Goal: Task Accomplishment & Management: Complete application form

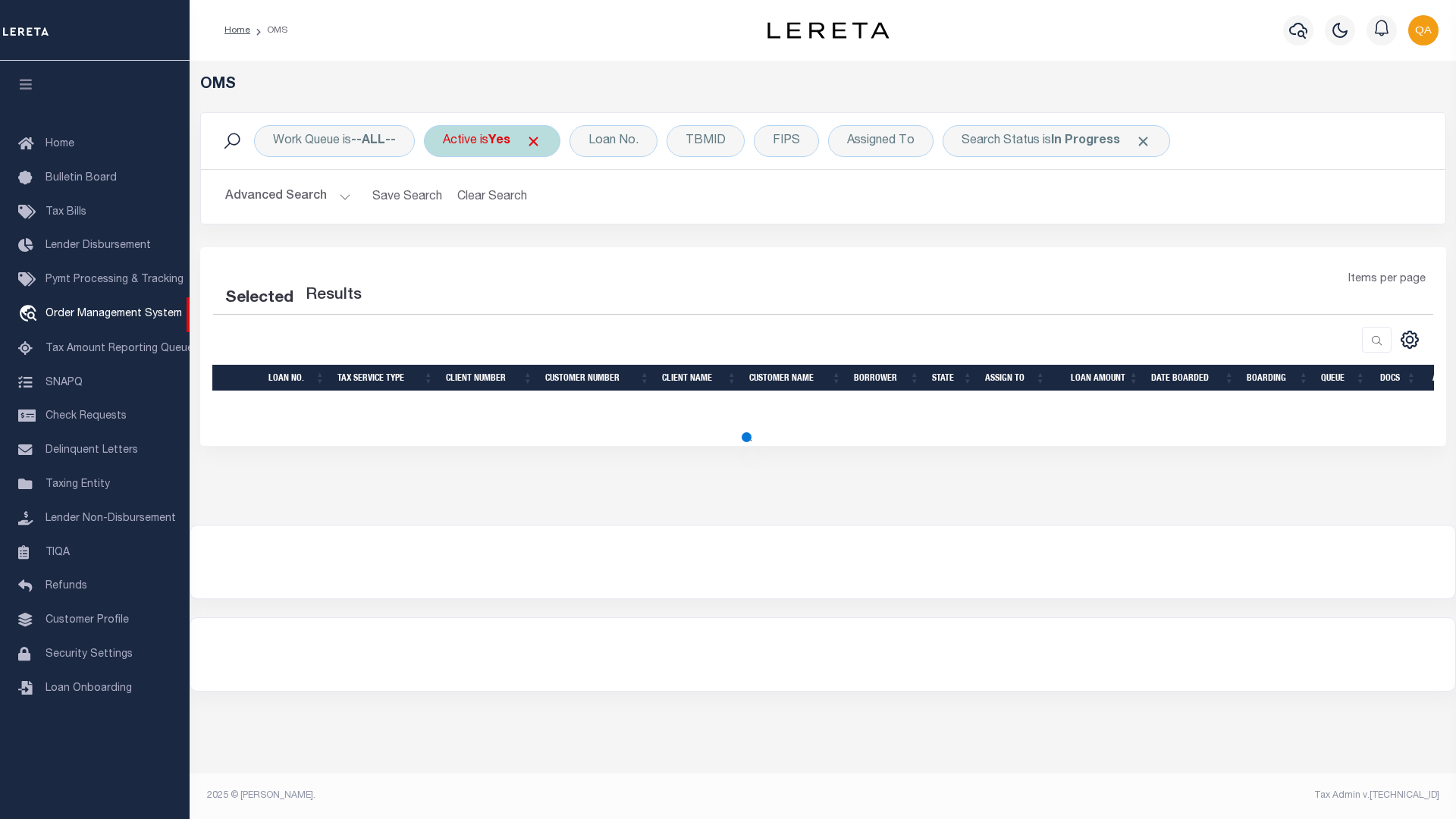
click at [539, 141] on span at bounding box center [532, 141] width 16 height 16
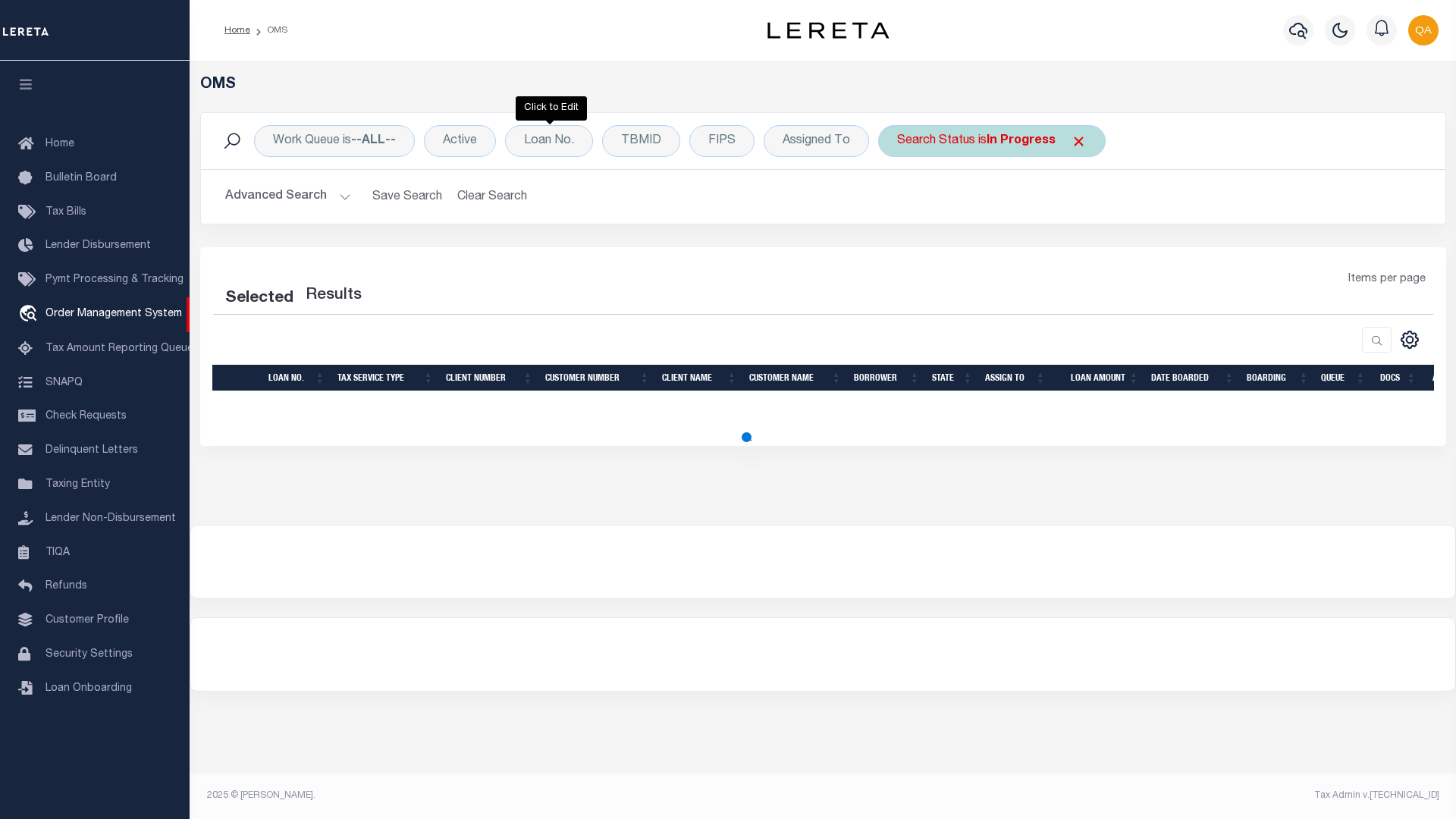
click at [1075, 141] on span at bounding box center [1078, 141] width 16 height 16
select select "200"
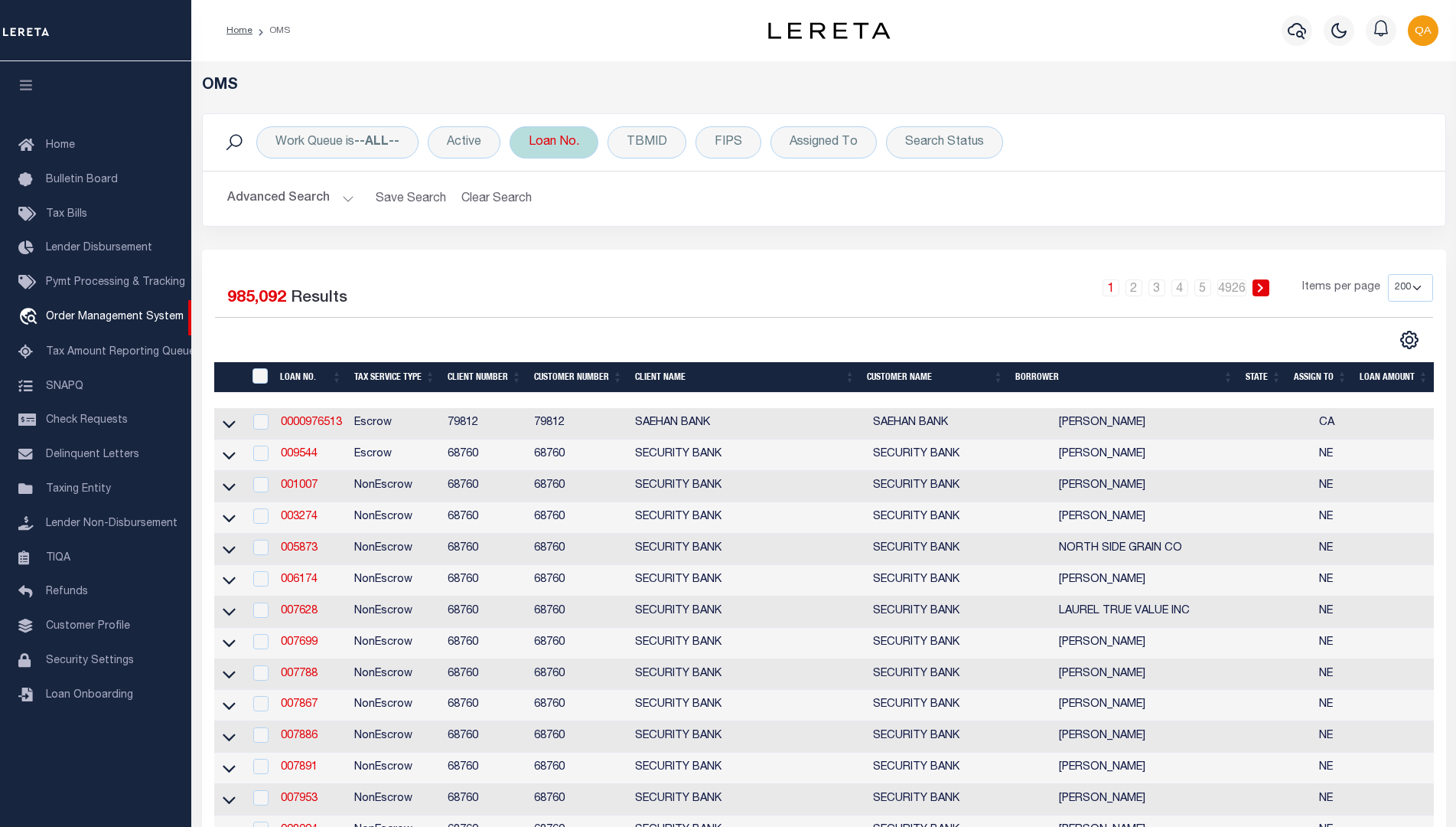
click at [555, 142] on div "Loan No." at bounding box center [554, 142] width 89 height 32
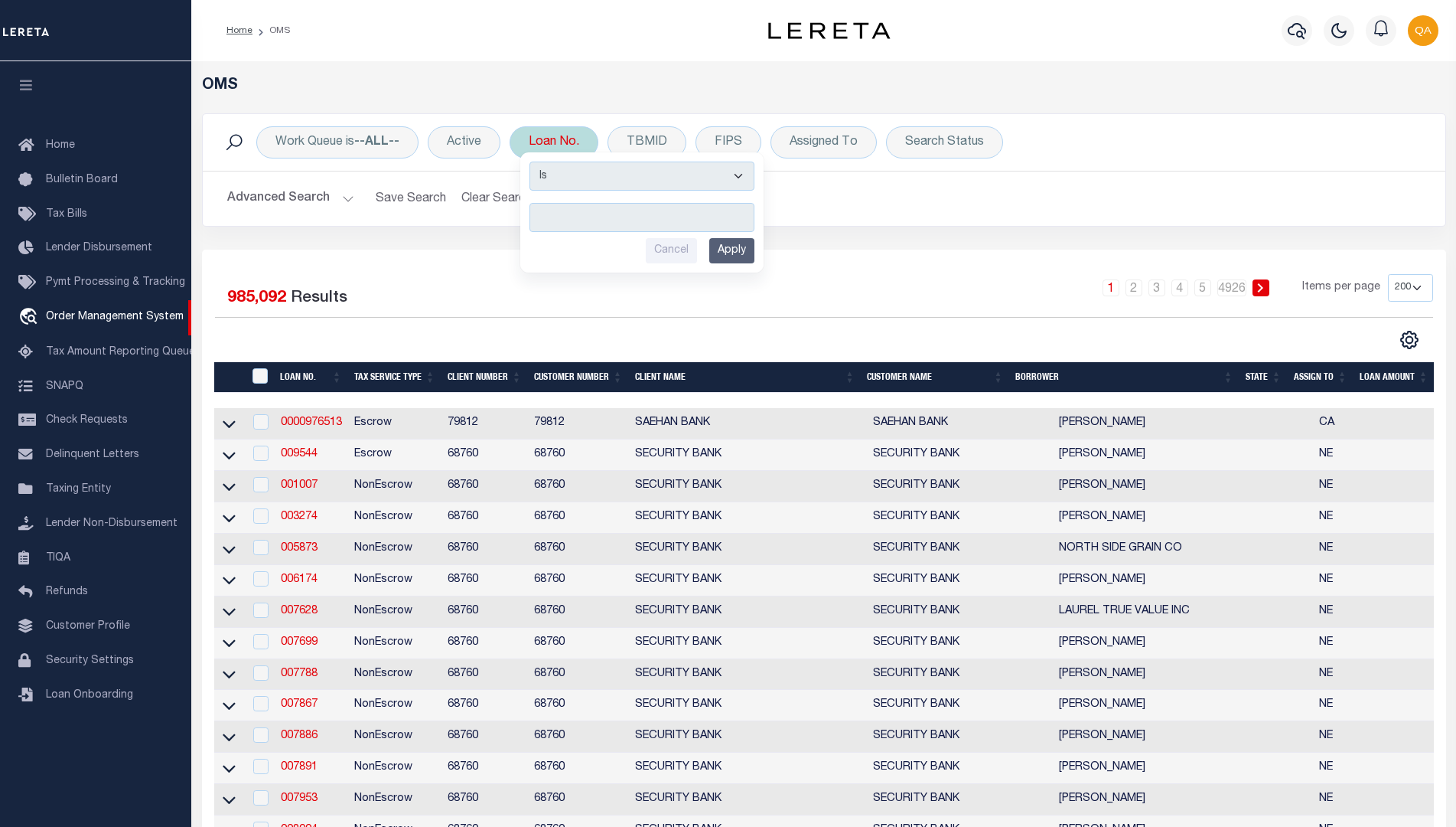
type input "Automation-09-30-25T12:52:47-1"
click at [734, 251] on input "Apply" at bounding box center [732, 250] width 45 height 25
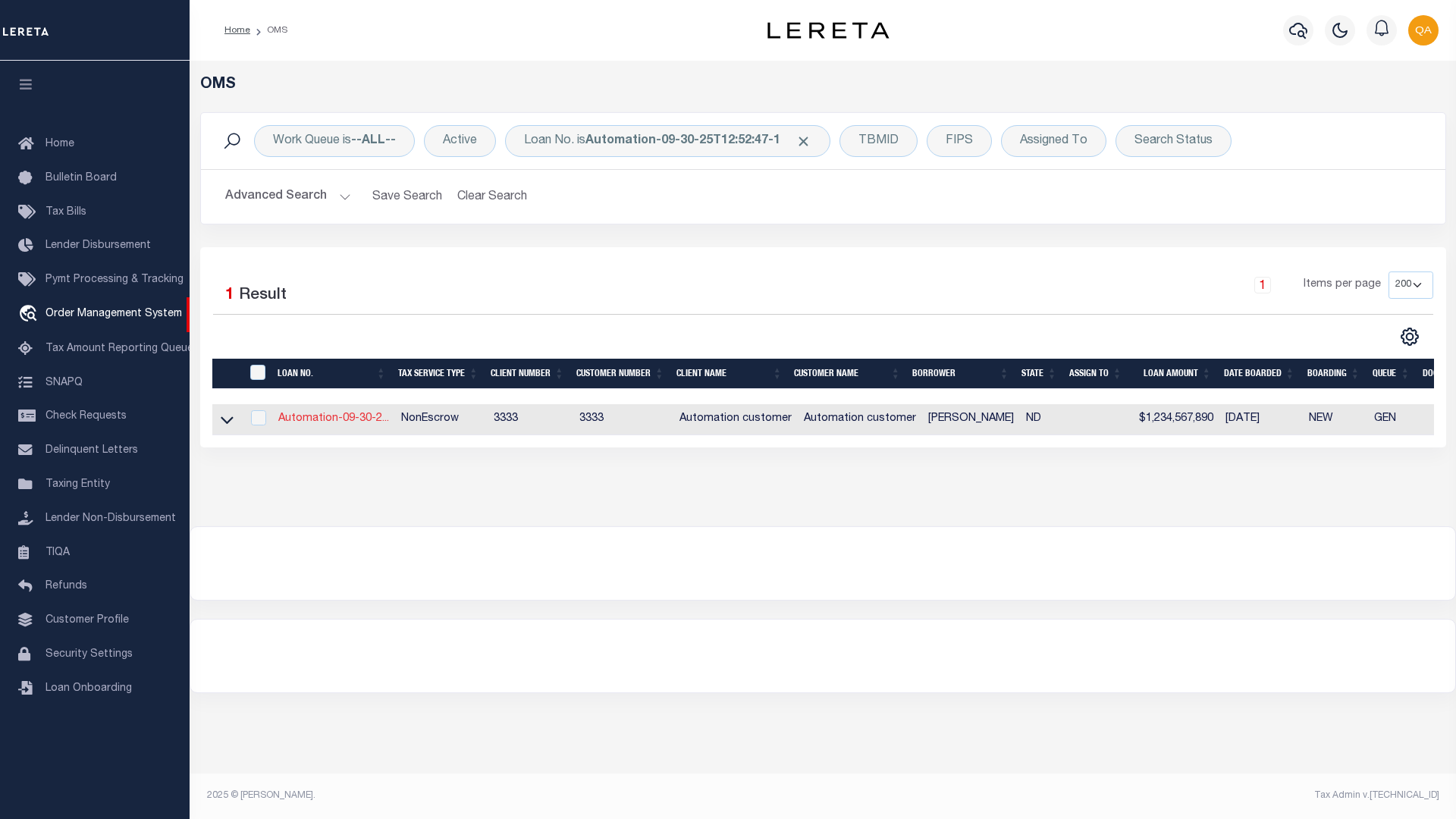
click at [333, 420] on link "Automation-09-30-2..." at bounding box center [334, 419] width 111 height 11
type input "Automation-09-30-25T12:52:47-1"
type input "[PERSON_NAME]"
select select
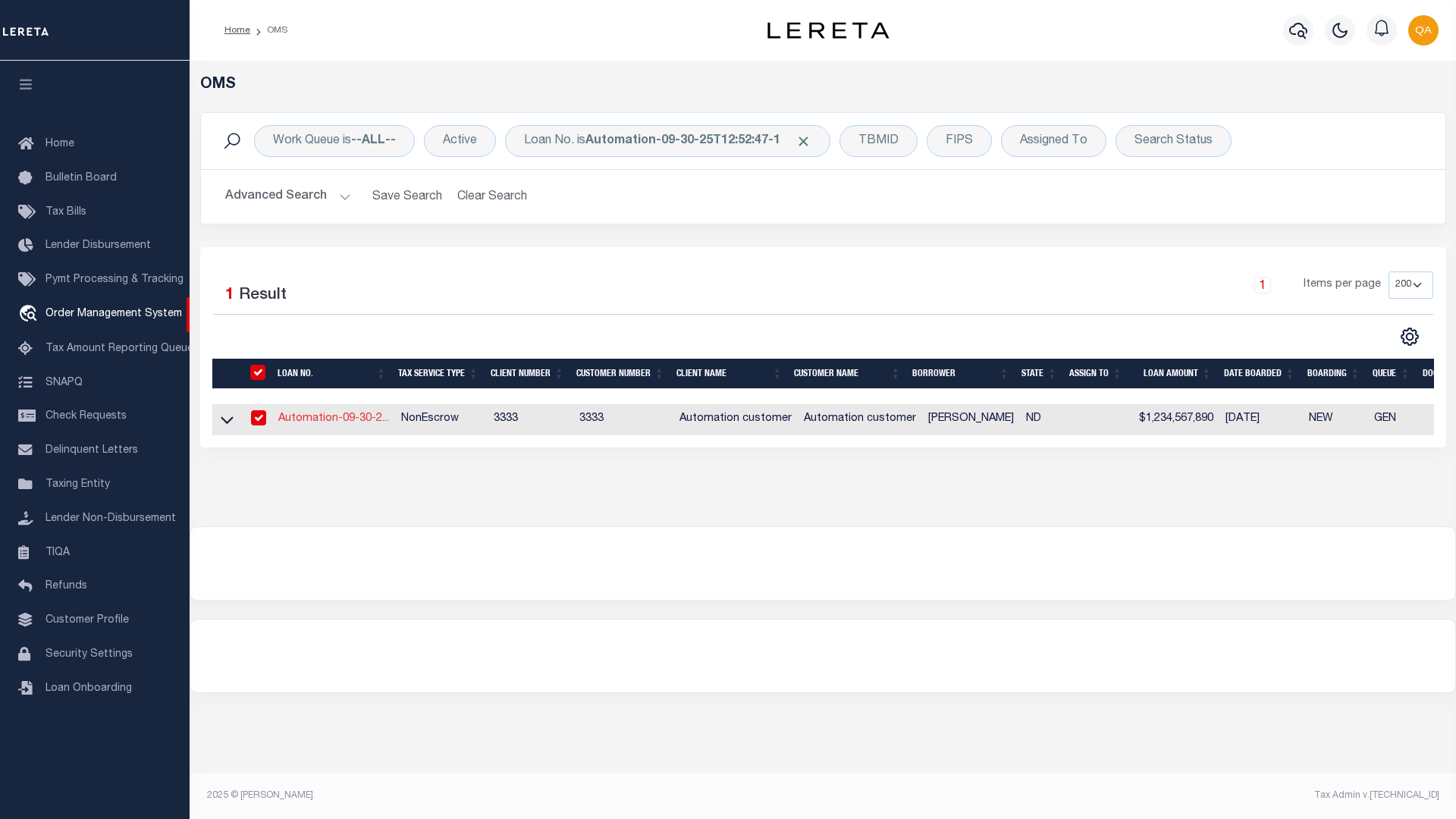
type input "[STREET_ADDRESS]"
type input "PEMBINA ND 58271-9749"
type input "[DATE]"
select select "10"
select select "NonEscrow"
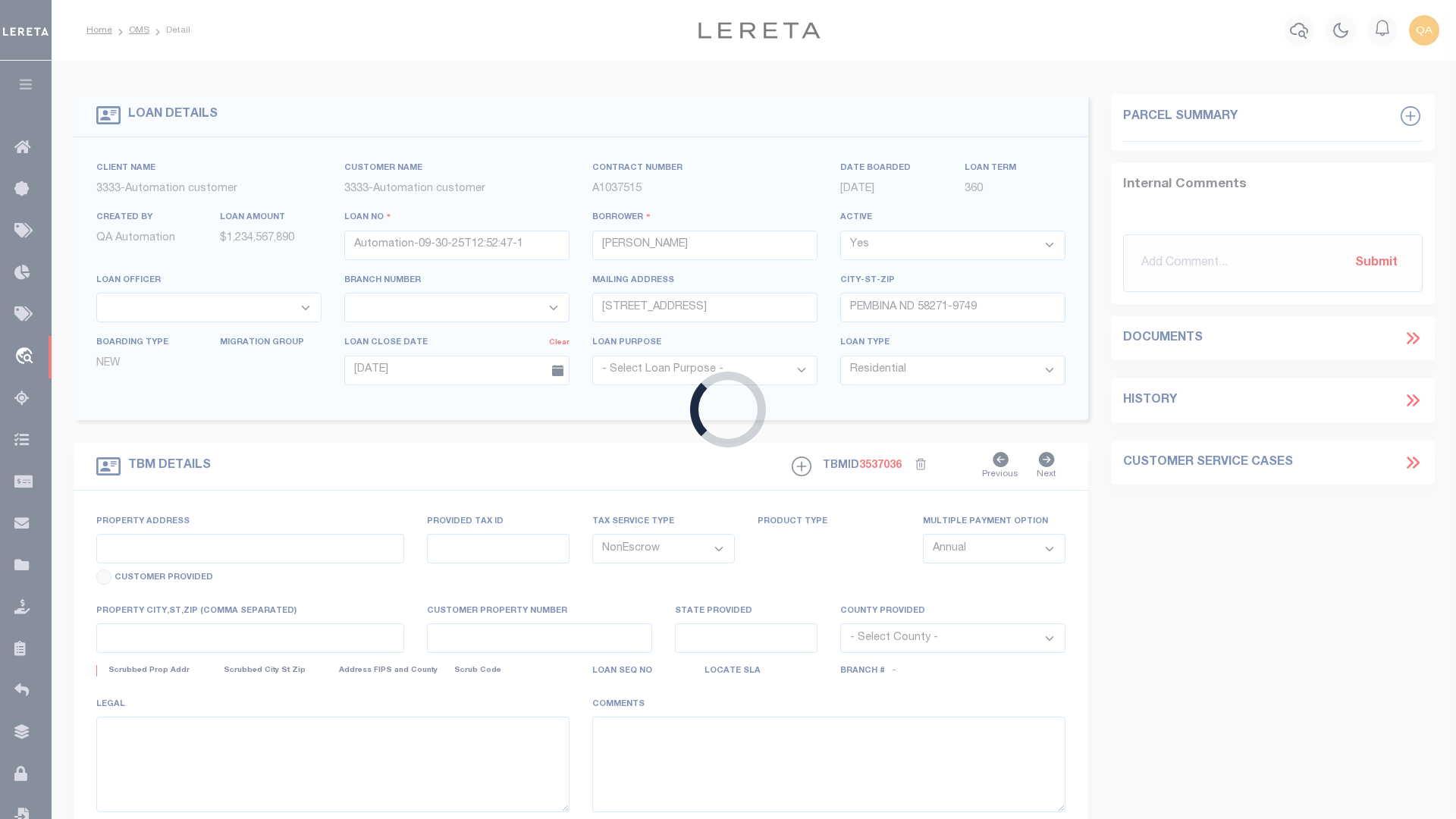
type input "[STREET_ADDRESS]"
select select
type input "PEMBINA ND 58271-9749"
type input "ND"
select select "155695"
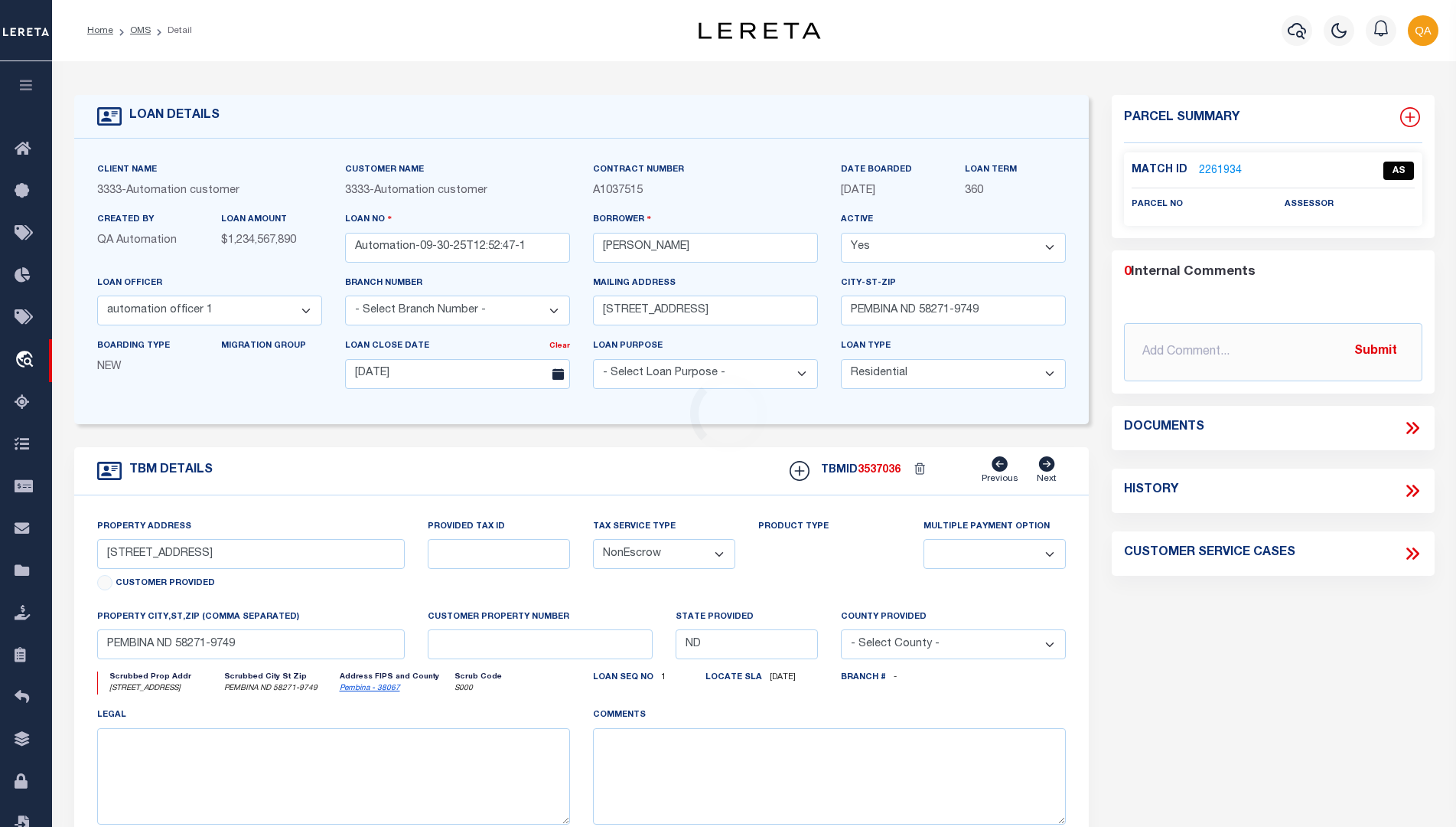
click at [1410, 117] on icon at bounding box center [1410, 117] width 10 height 10
select select "IP"
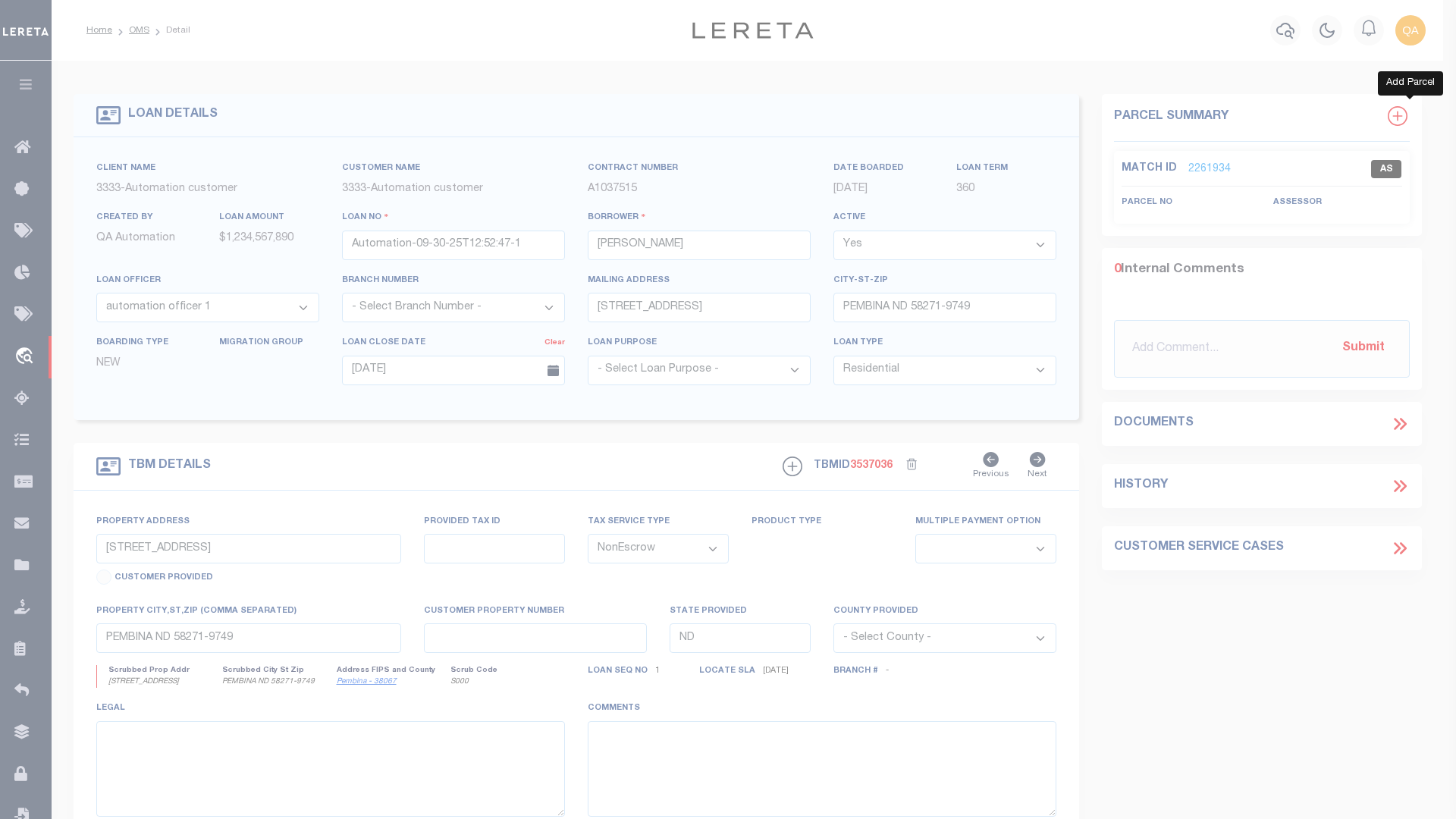
type textarea "-"
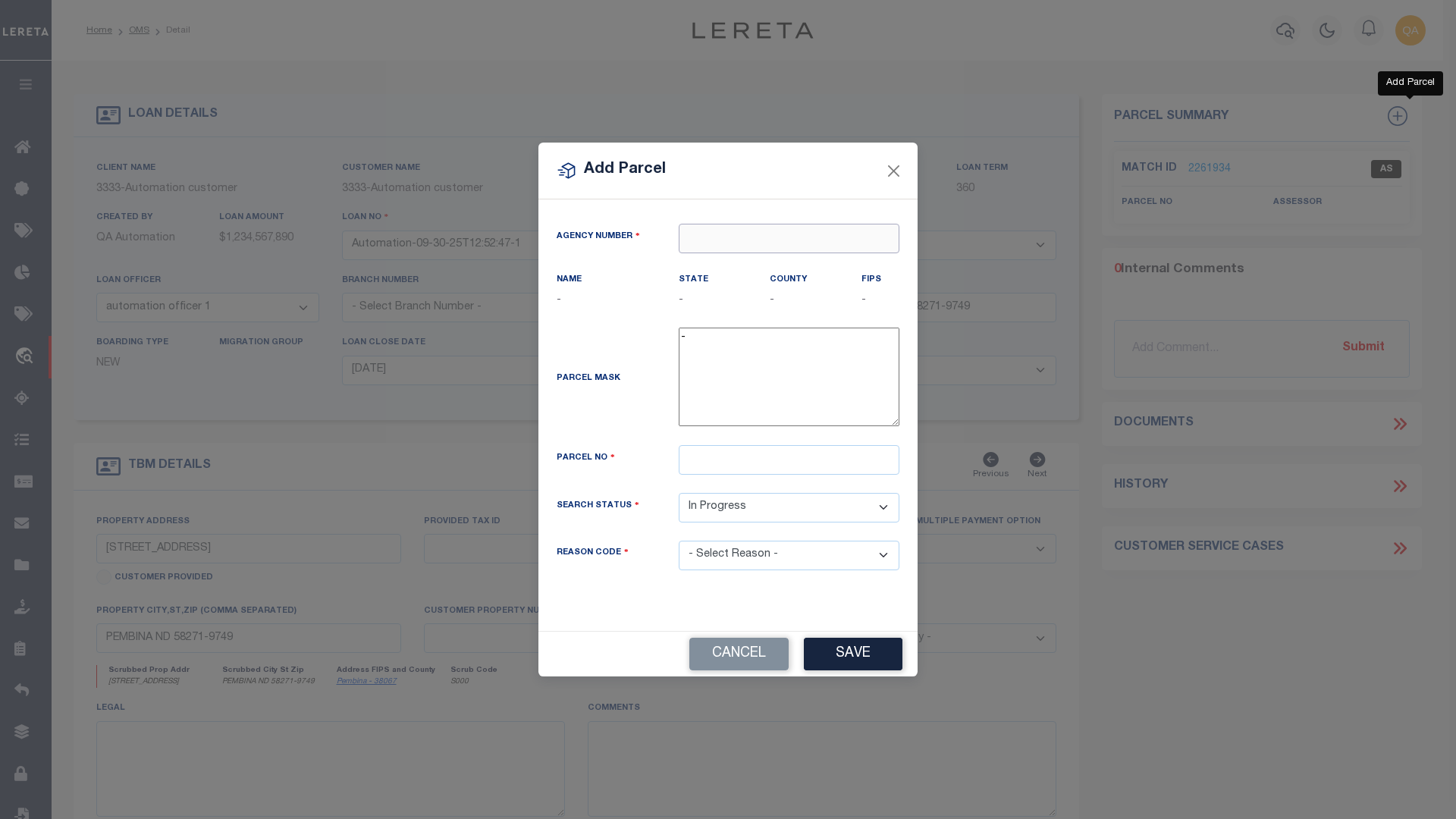
click at [788, 238] on input "text" at bounding box center [789, 238] width 221 height 29
click at [788, 266] on div "250180000 : [GEOGRAPHIC_DATA]" at bounding box center [788, 275] width 219 height 43
type input "250180000"
type input "1212121"
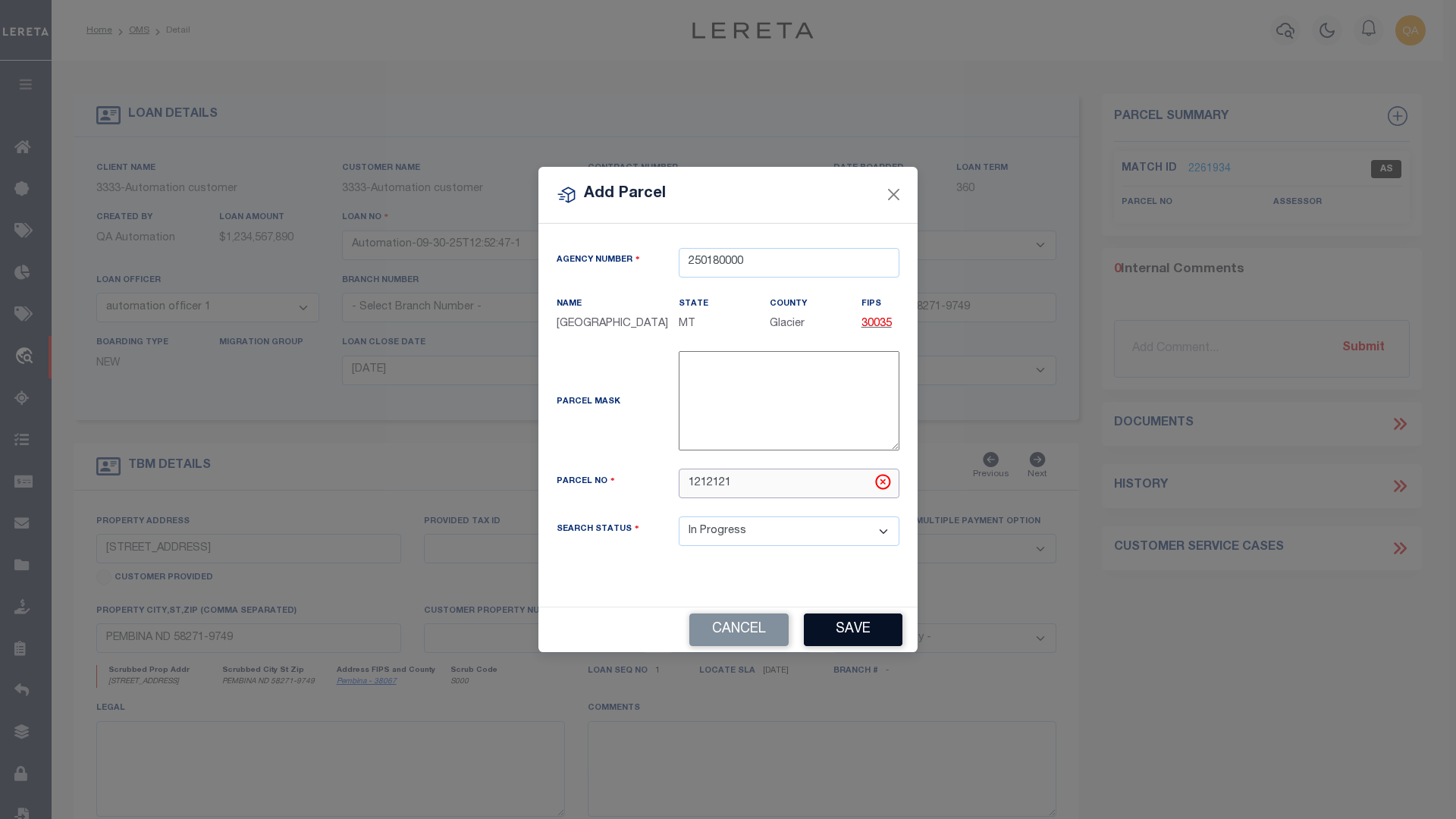
type input "1212121"
click at [853, 629] on button "Save" at bounding box center [853, 629] width 99 height 33
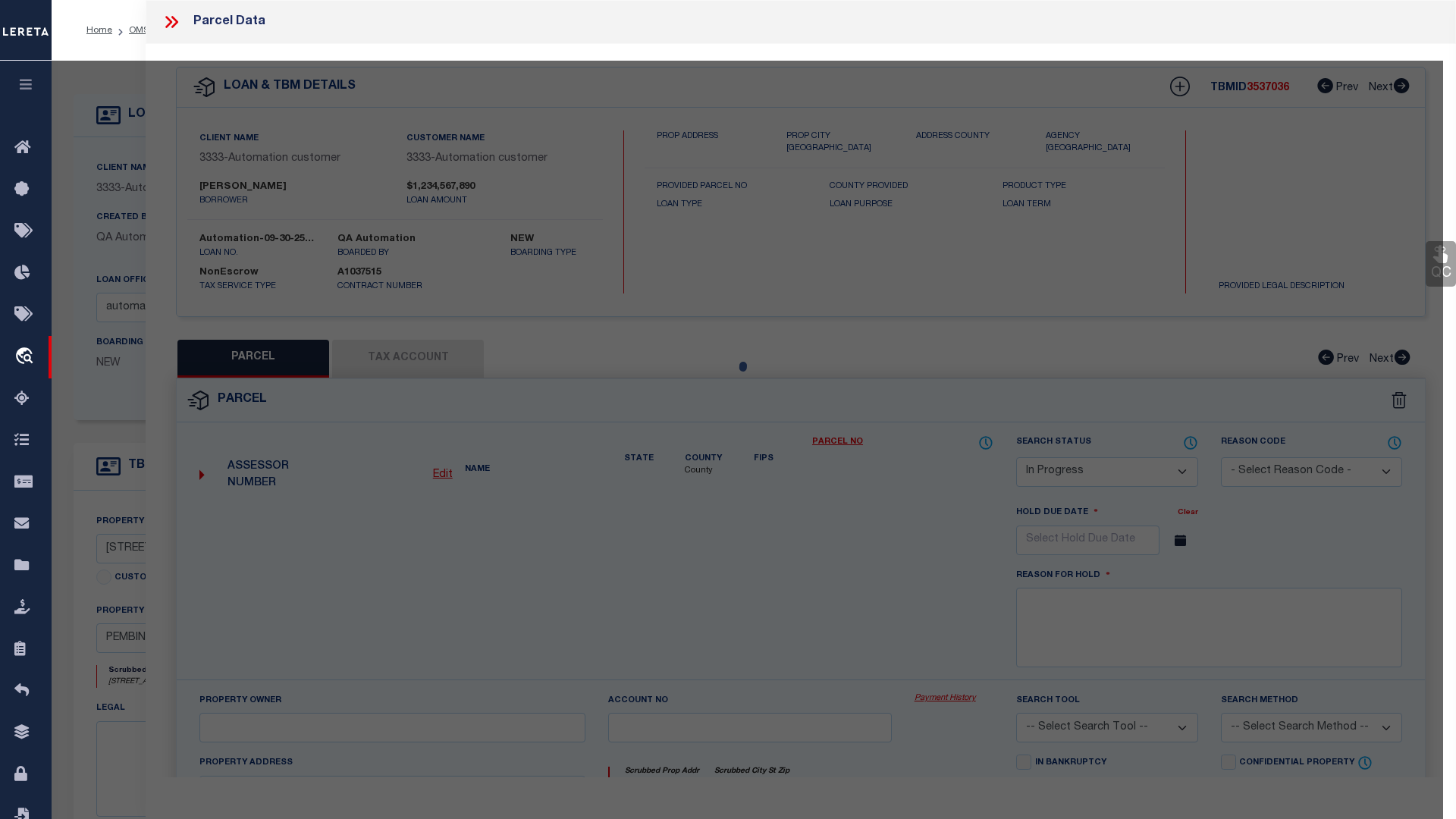
select select "AS"
checkbox input "false"
select select "IP"
checkbox input "false"
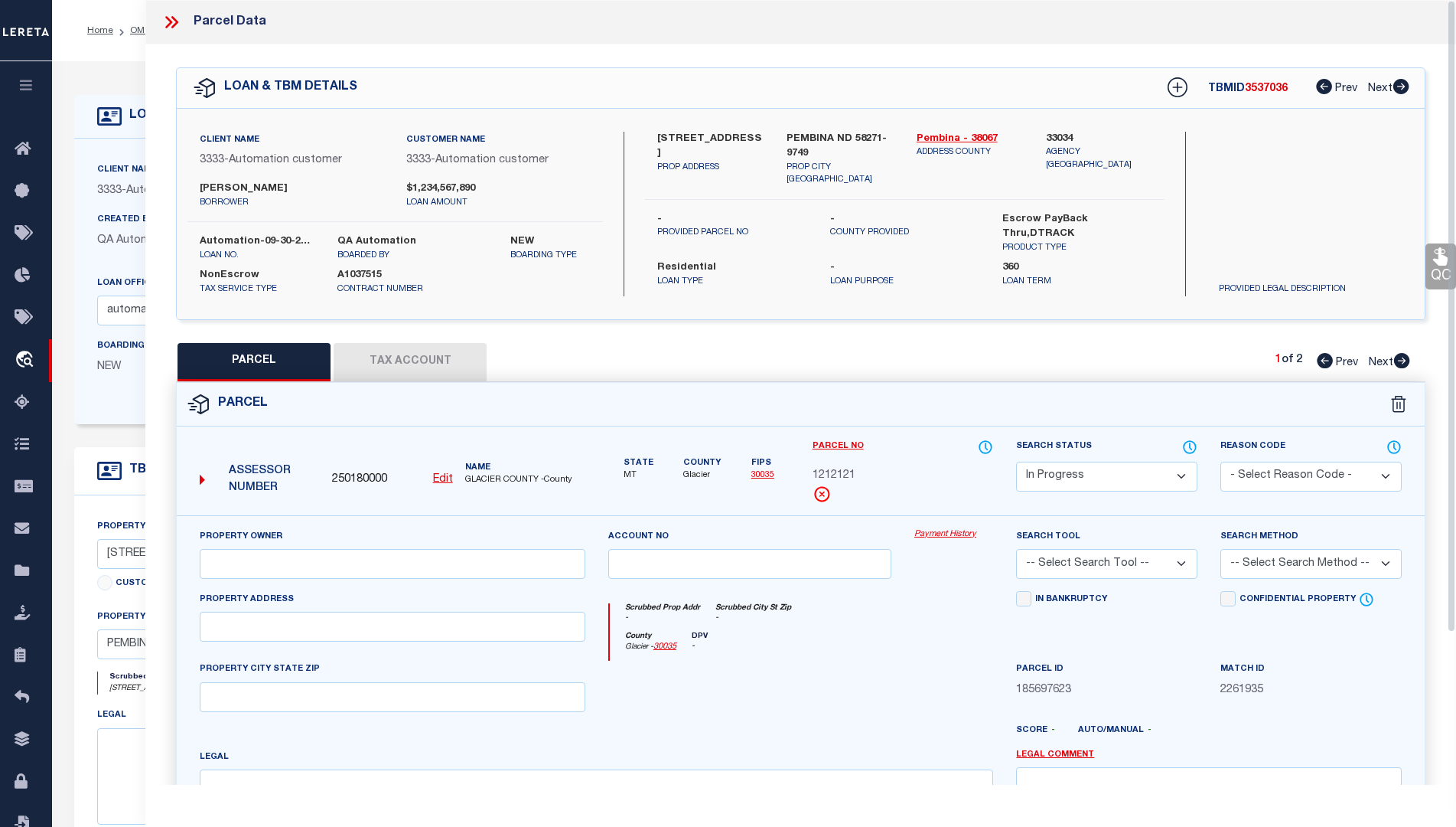
click at [410, 360] on button "Tax Account" at bounding box center [410, 362] width 153 height 38
select select "100"
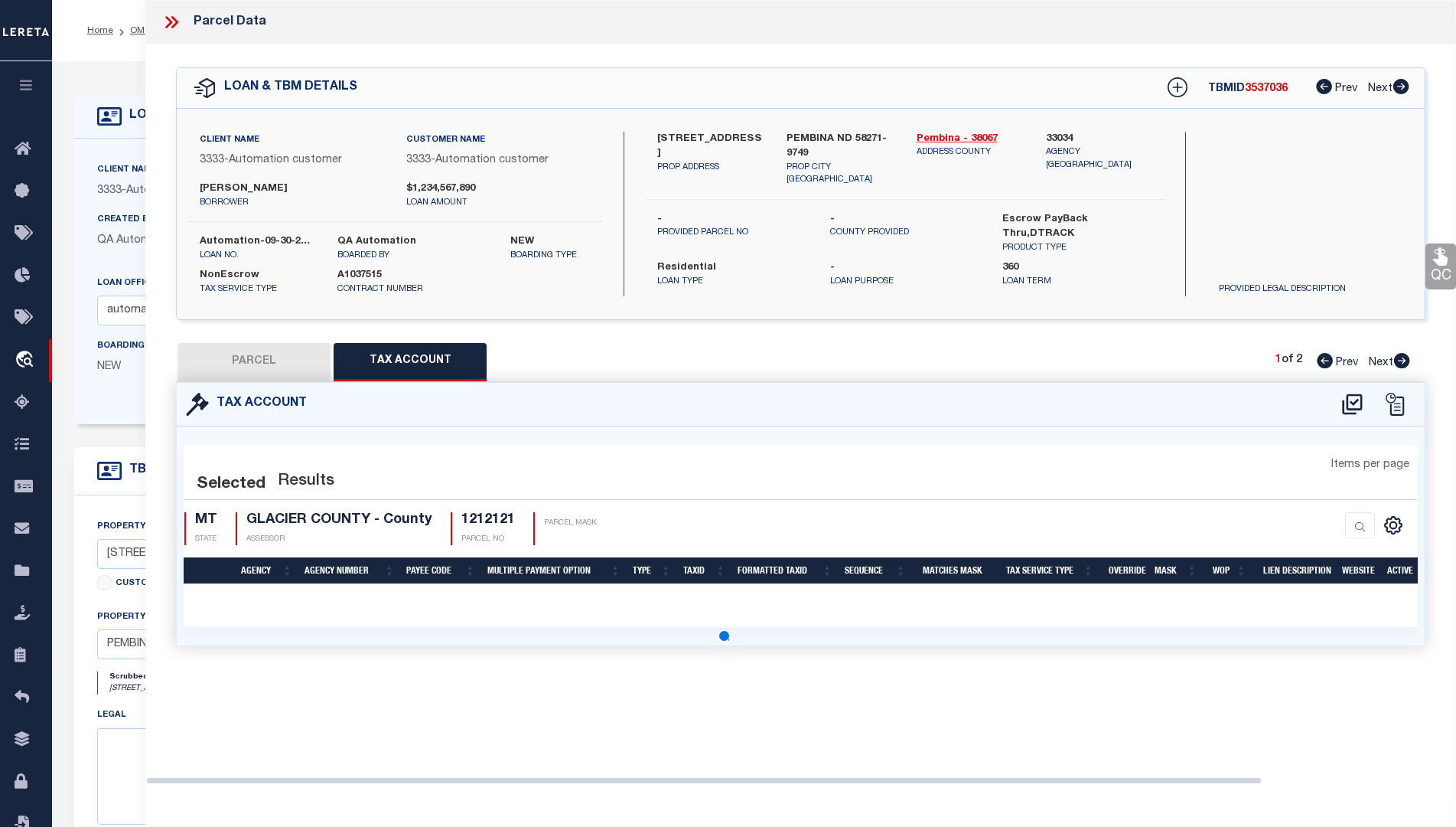
click at [1352, 401] on icon at bounding box center [1352, 403] width 20 height 20
select select "100"
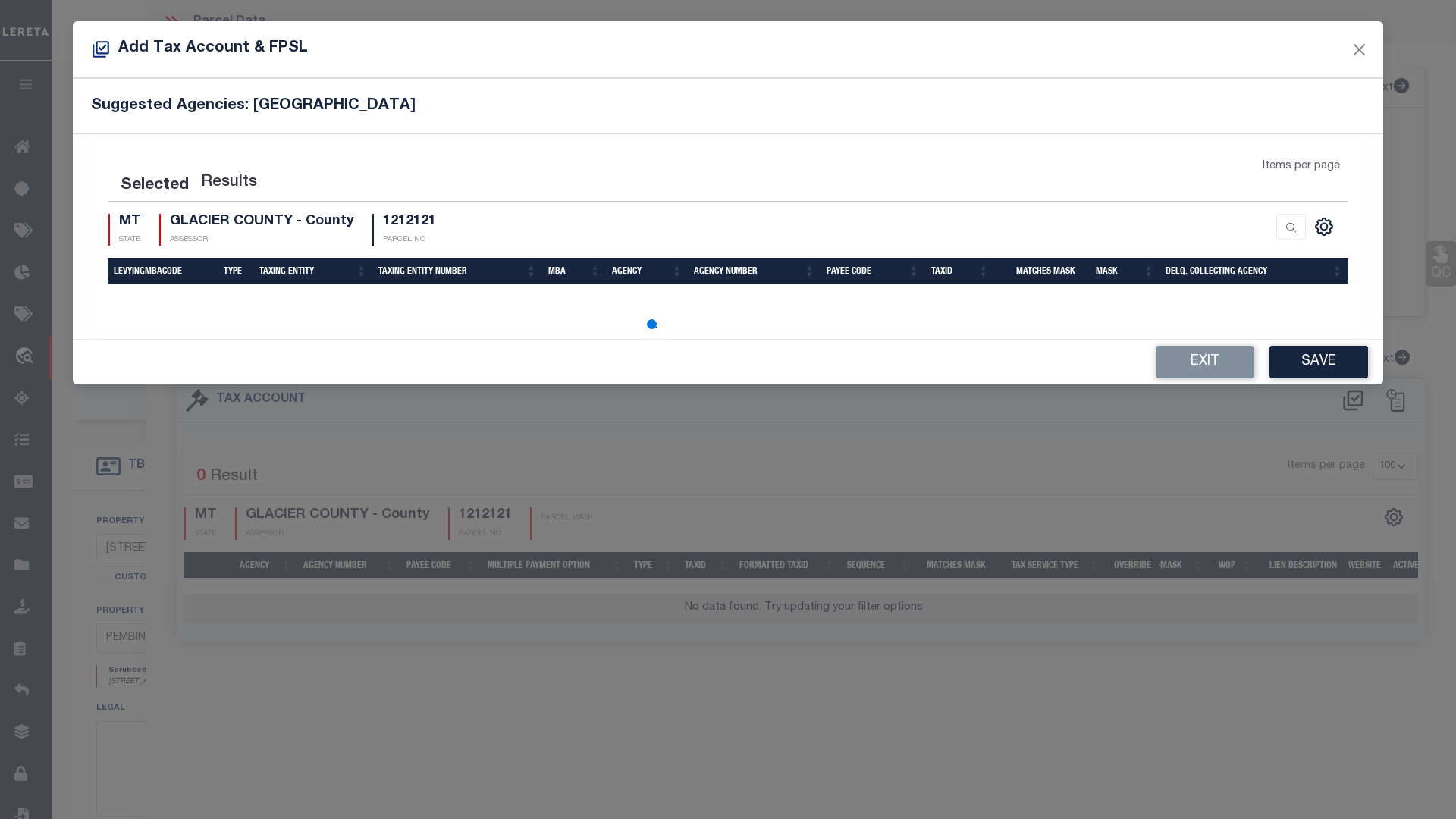
select select "100"
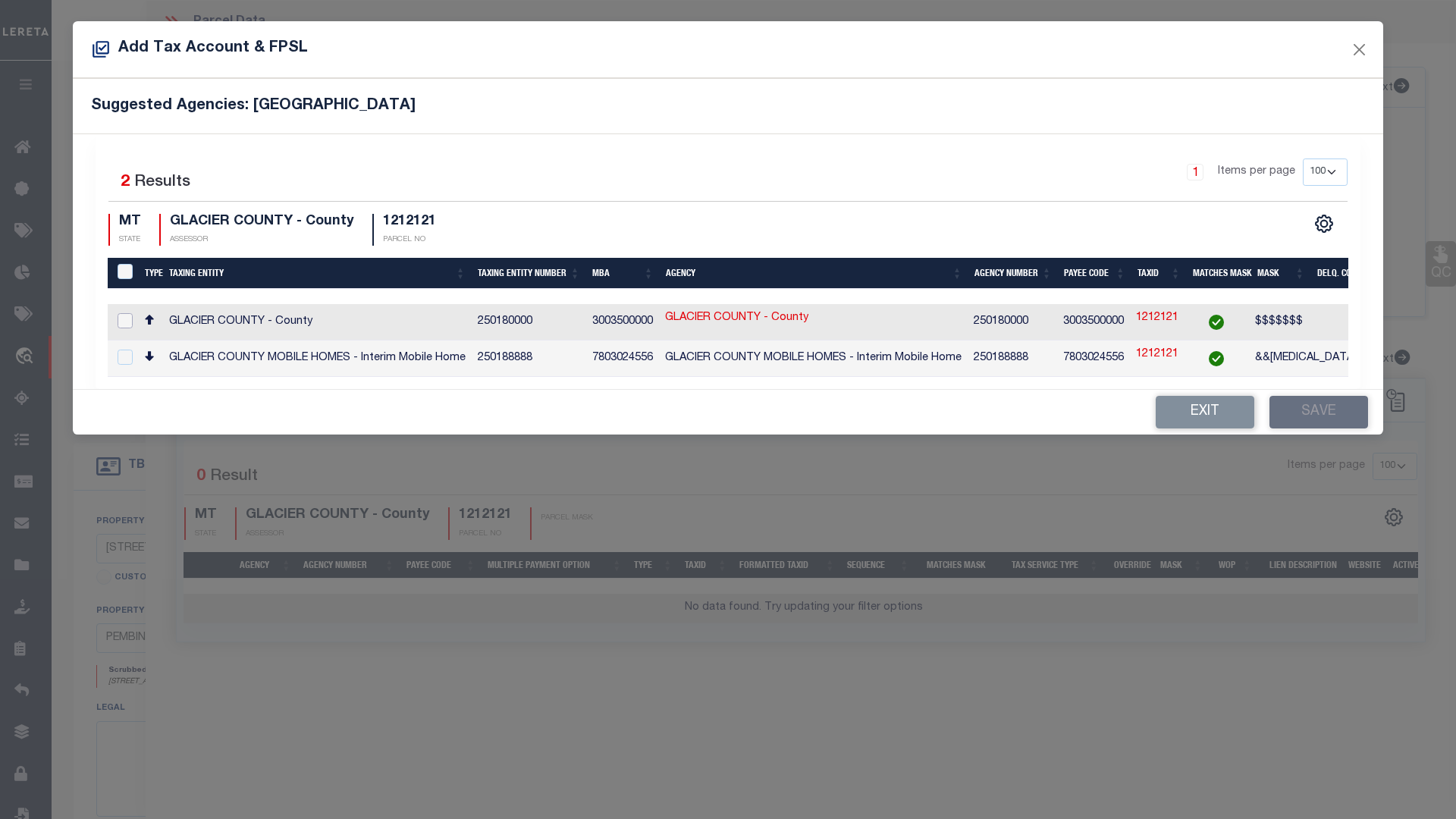
click at [125, 319] on input "checkbox" at bounding box center [125, 321] width 16 height 16
checkbox input "true"
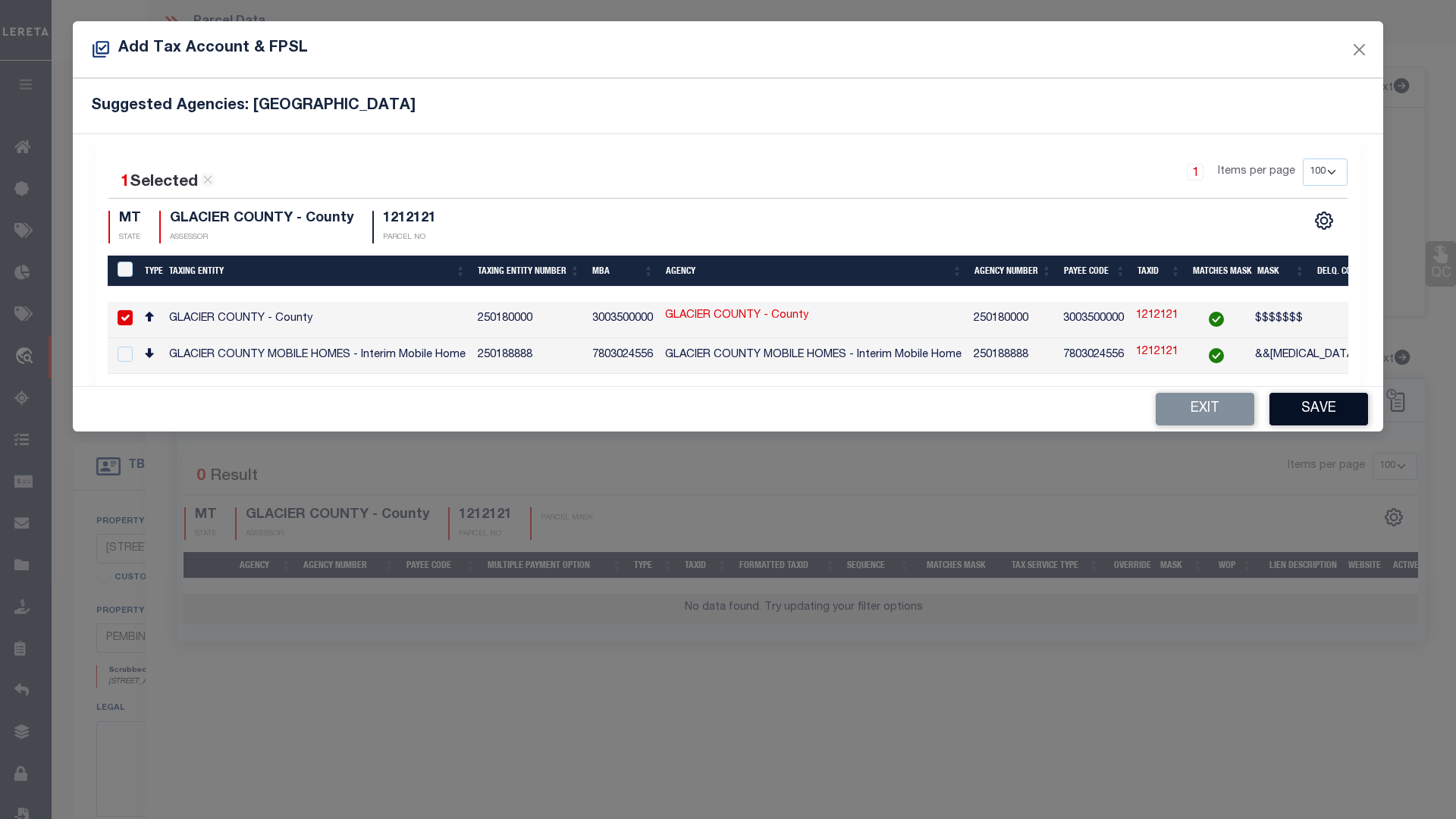
click at [1319, 414] on button "Save" at bounding box center [1319, 410] width 99 height 33
